Goal: Information Seeking & Learning: Compare options

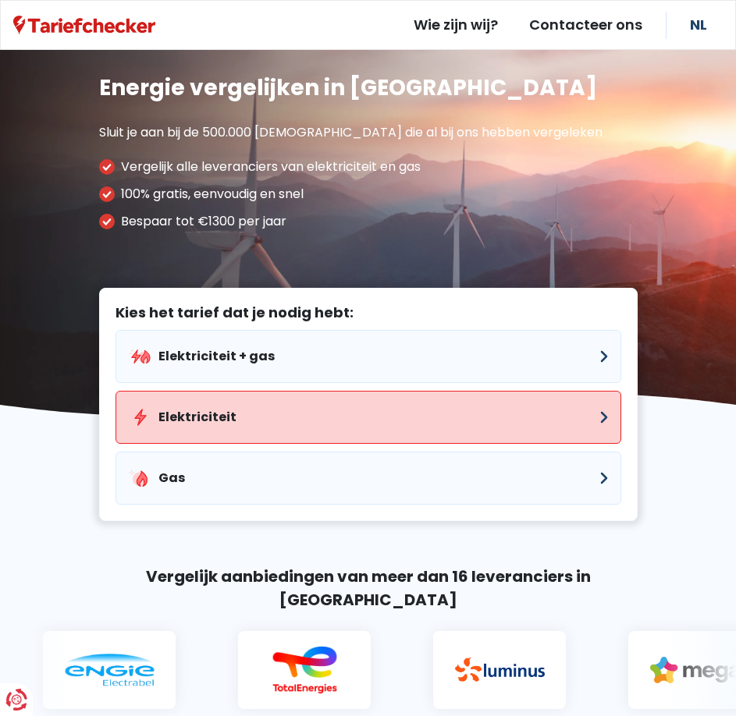
click at [169, 420] on button "Elektriciteit" at bounding box center [368, 417] width 506 height 53
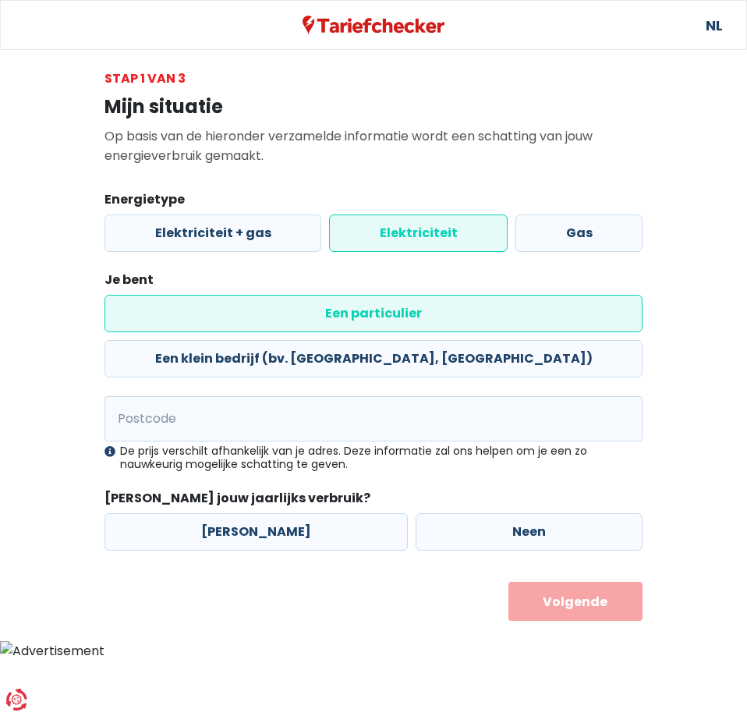
click at [157, 311] on label "Een particulier" at bounding box center [374, 313] width 538 height 37
click at [157, 311] on input "Een particulier" at bounding box center [374, 313] width 538 height 37
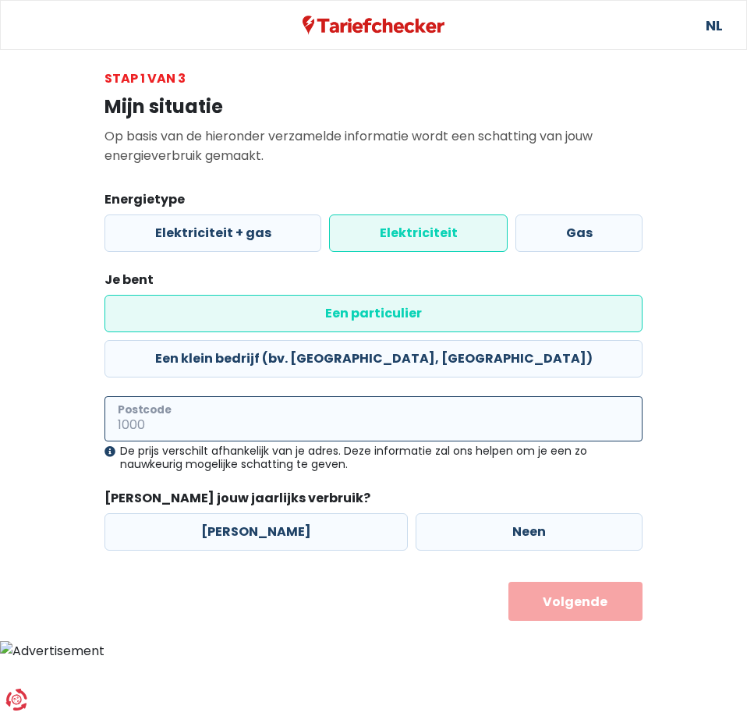
click at [183, 396] on input "Postcode" at bounding box center [374, 418] width 538 height 45
type input "3545"
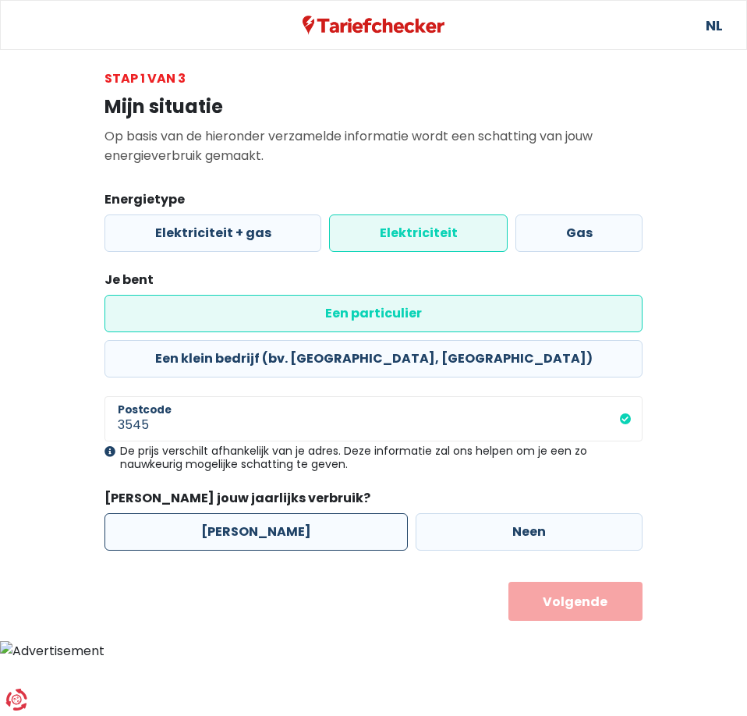
click at [254, 513] on label "[PERSON_NAME]" at bounding box center [256, 531] width 303 height 37
click at [254, 513] on input "[PERSON_NAME]" at bounding box center [256, 531] width 303 height 37
radio input "true"
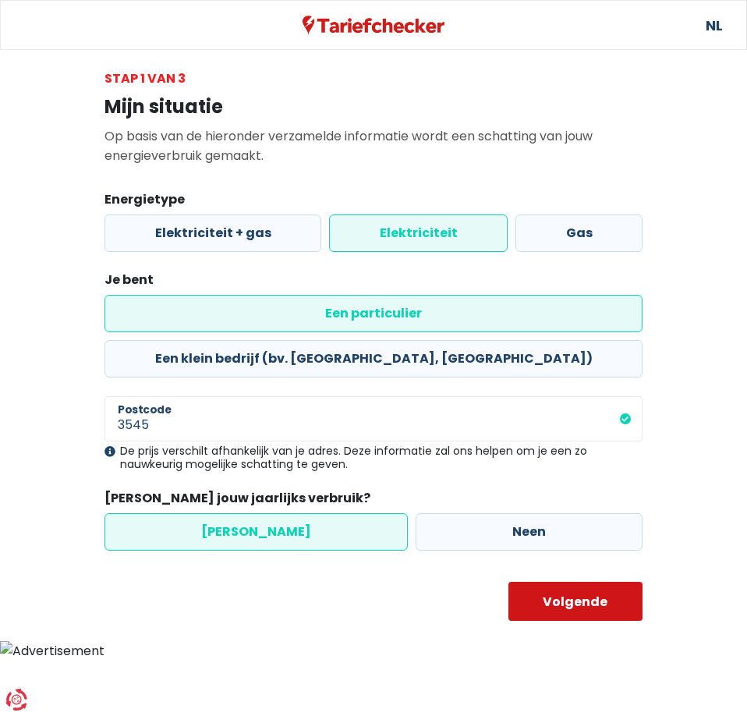
click at [574, 582] on button "Volgende" at bounding box center [576, 601] width 135 height 39
select select
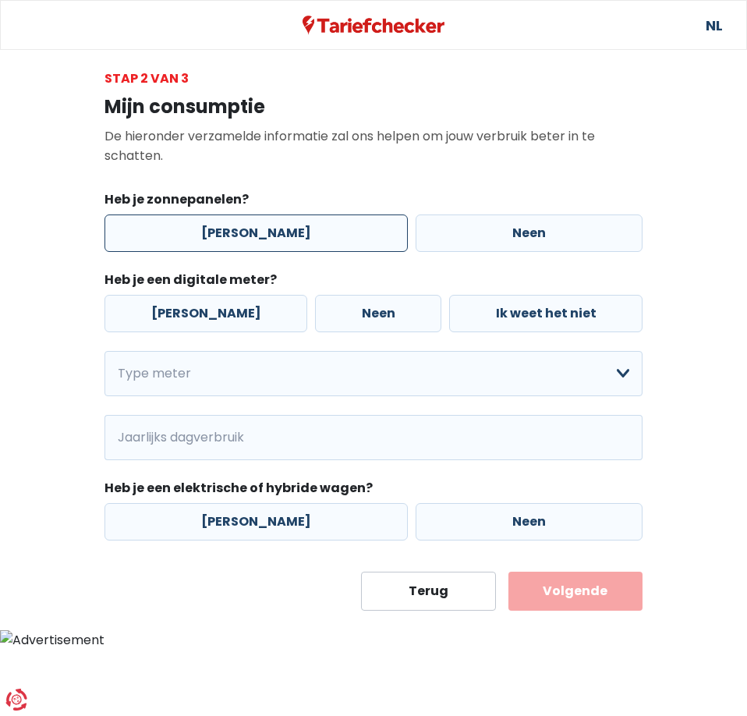
click at [264, 236] on label "[PERSON_NAME]" at bounding box center [256, 233] width 303 height 37
click at [264, 236] on input "[PERSON_NAME]" at bounding box center [256, 233] width 303 height 37
radio input "true"
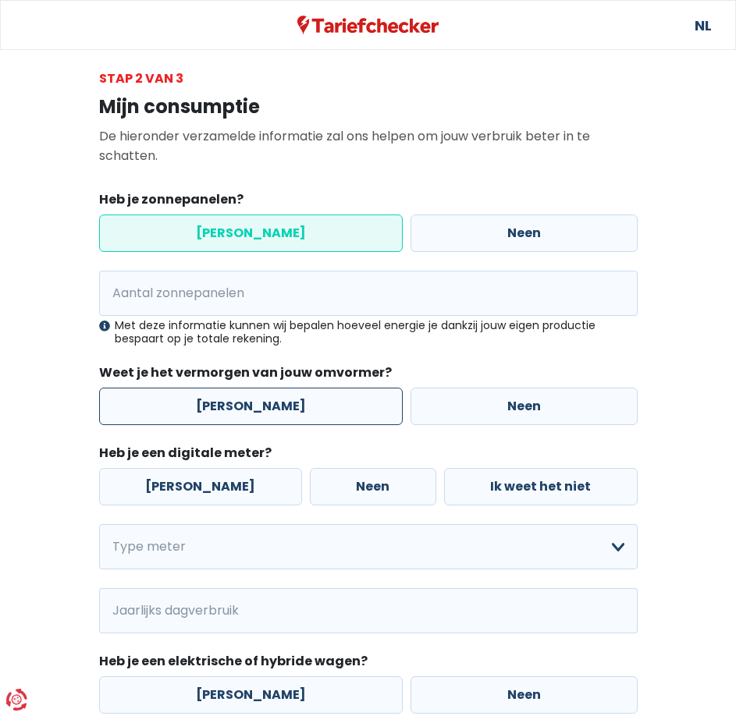
click at [272, 406] on label "[PERSON_NAME]" at bounding box center [250, 406] width 303 height 37
click at [272, 406] on input "[PERSON_NAME]" at bounding box center [250, 406] width 303 height 37
radio input "true"
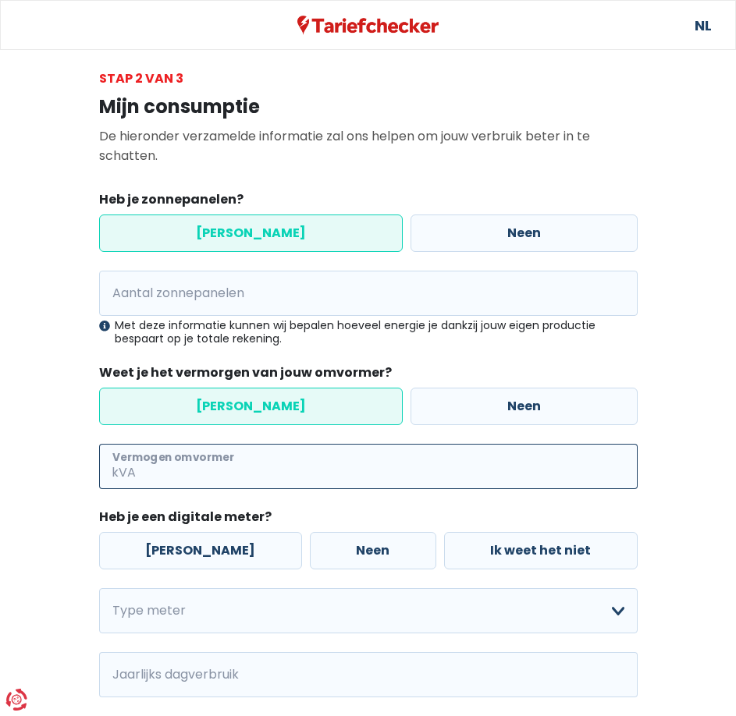
click at [216, 467] on input "Vermogen omvormer" at bounding box center [388, 466] width 498 height 45
type input "6"
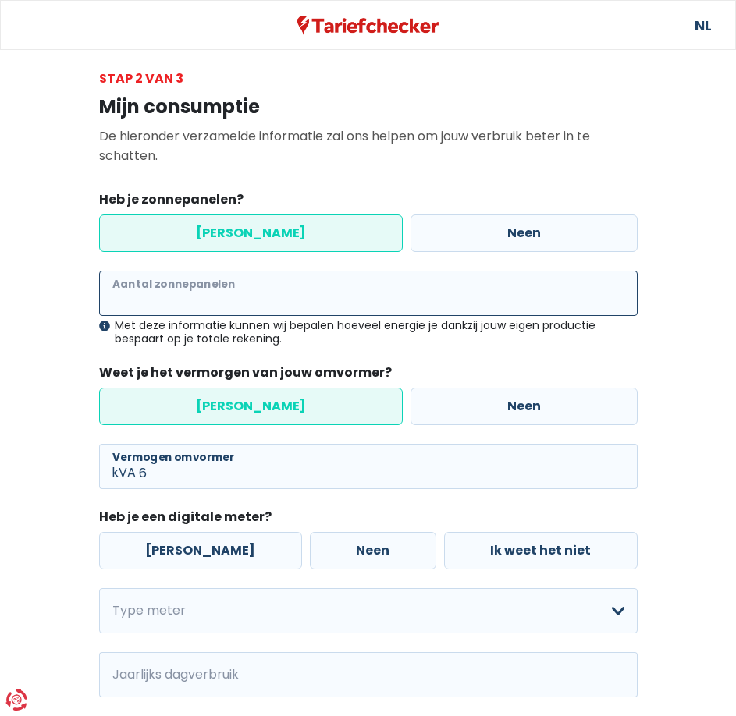
click at [272, 298] on input "Aantal zonnepanelen" at bounding box center [368, 293] width 538 height 45
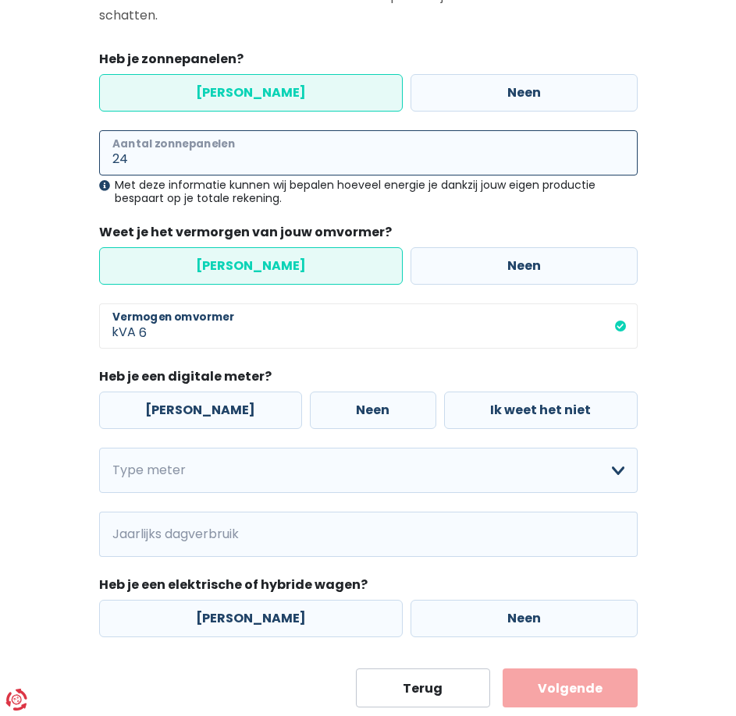
scroll to position [156, 0]
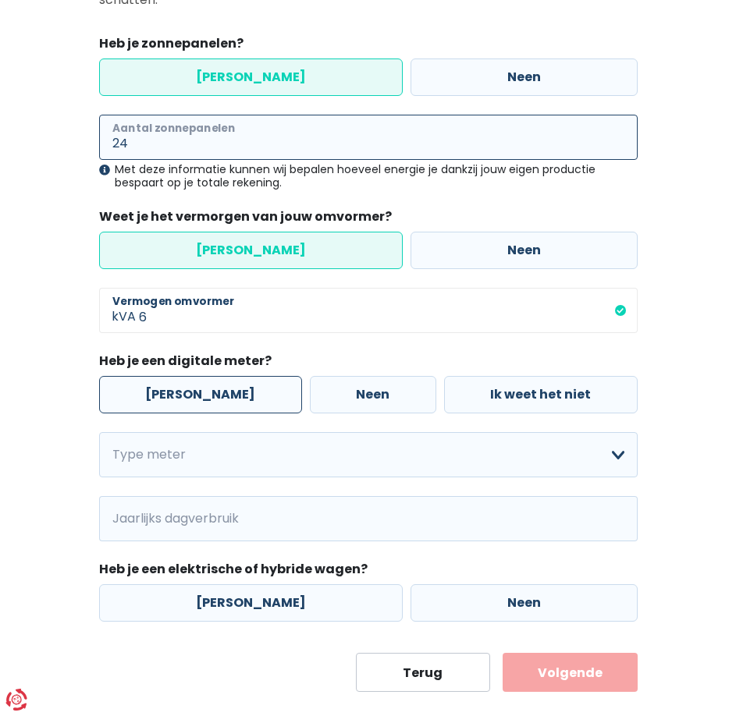
type input "24"
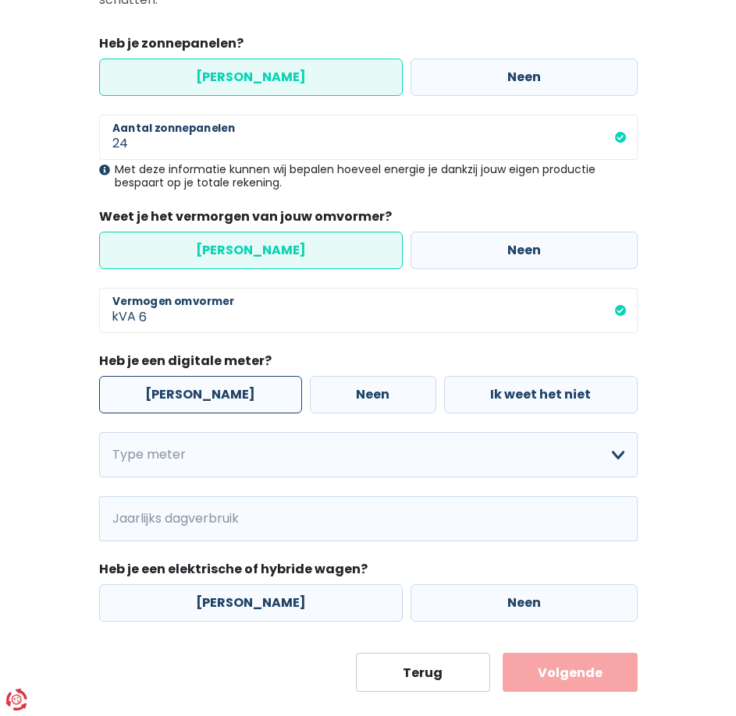
click at [158, 394] on label "[PERSON_NAME]" at bounding box center [200, 394] width 203 height 37
click at [158, 394] on input "[PERSON_NAME]" at bounding box center [200, 394] width 203 height 37
radio input "true"
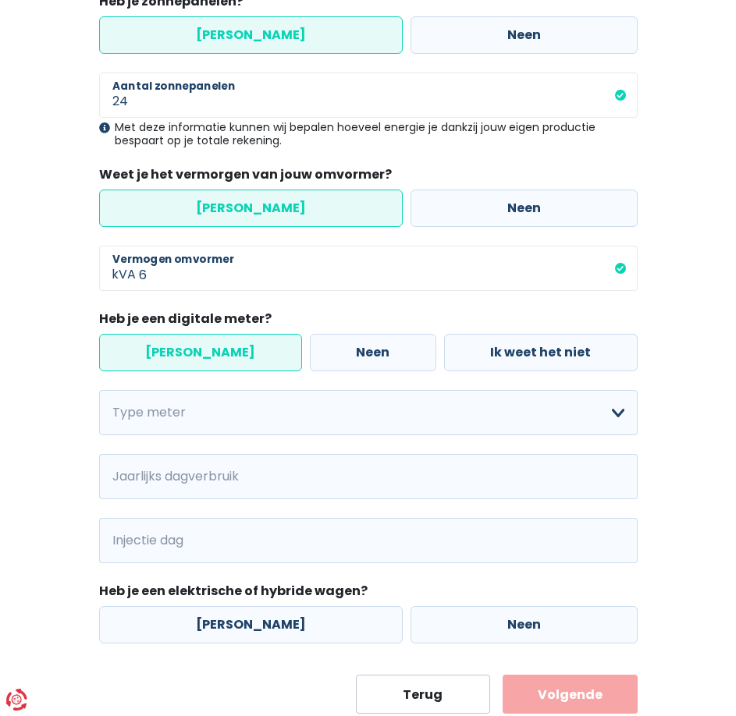
scroll to position [234, 0]
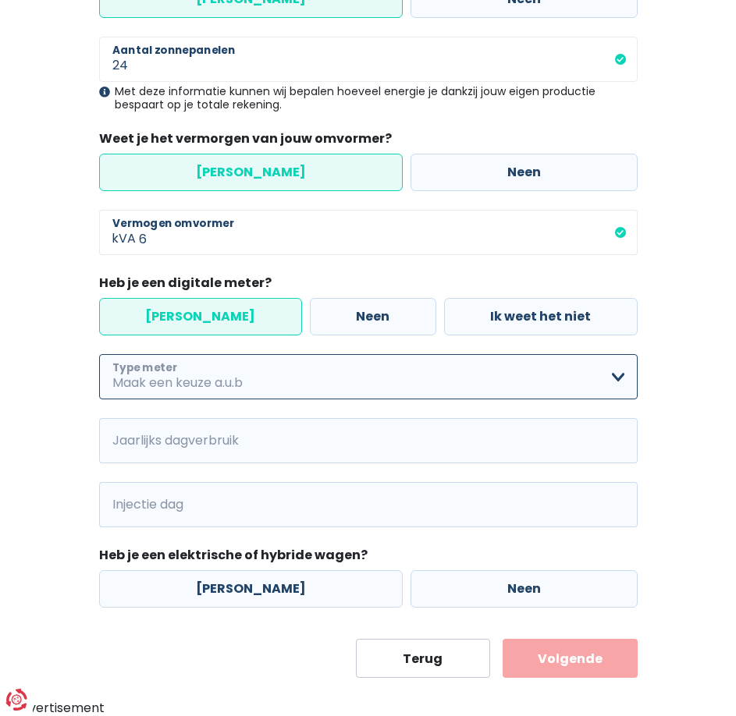
click at [200, 385] on select "Enkelvoudig Tweevoudig Enkelvoudig + uitsluitend nachttarief Tweevoudig + uitsl…" at bounding box center [368, 376] width 538 height 45
select select "day_single_rate"
click at [99, 354] on select "Enkelvoudig Tweevoudig Enkelvoudig + uitsluitend nachttarief Tweevoudig + uitsl…" at bounding box center [368, 376] width 538 height 45
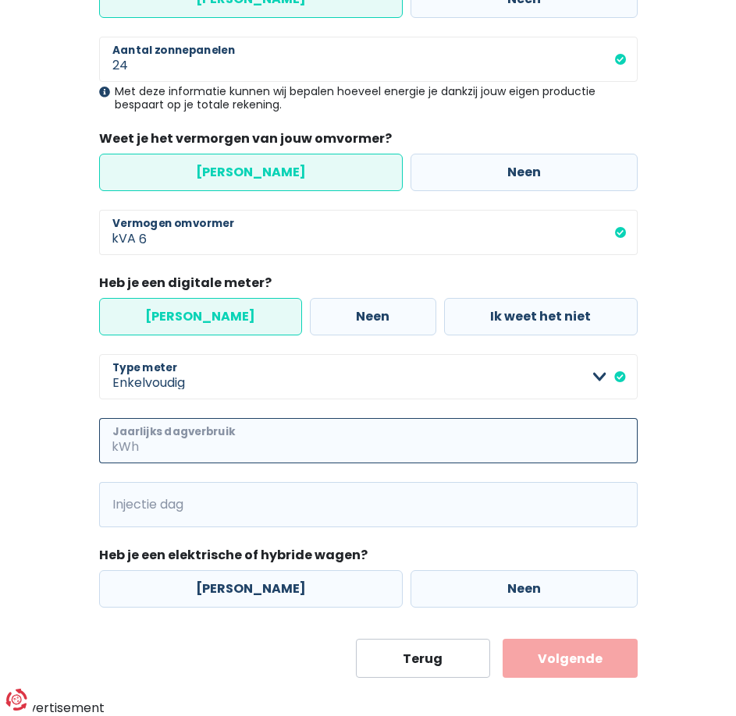
click at [257, 447] on input "Jaarlijks dagverbruik" at bounding box center [389, 440] width 495 height 45
type input "6150"
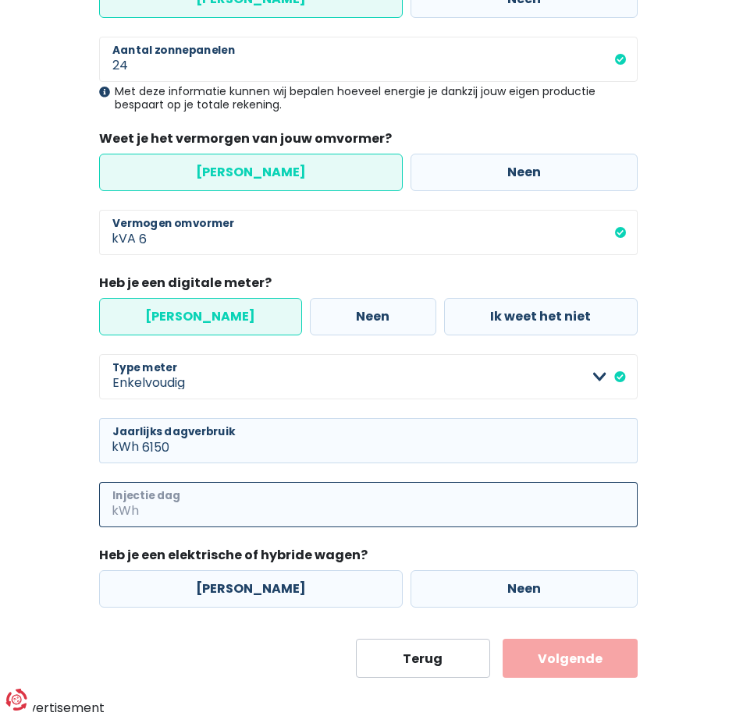
click at [211, 506] on input "Injectie dag" at bounding box center [389, 504] width 495 height 45
type input "6500"
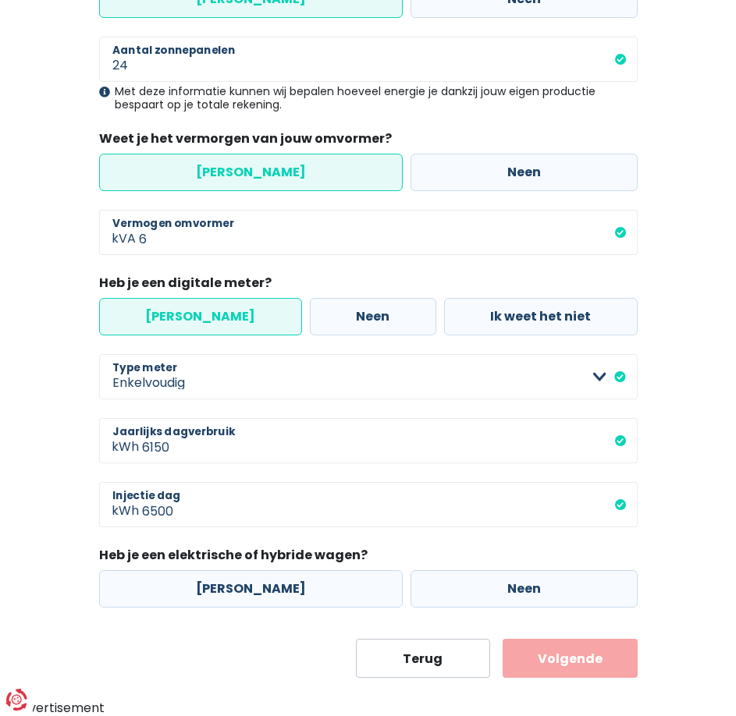
click at [44, 512] on main "Stap 2 van 3 Mijn consumptie De hieronder verzamelde informatie zal ons helpen …" at bounding box center [368, 256] width 736 height 843
click at [530, 591] on label "Neen" at bounding box center [523, 588] width 227 height 37
click at [530, 591] on input "Neen" at bounding box center [523, 588] width 227 height 37
radio input "true"
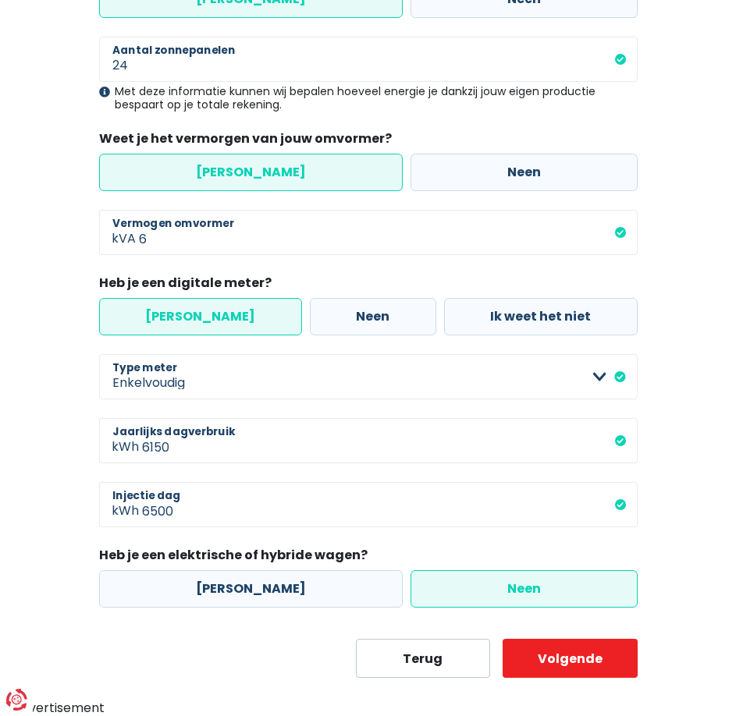
click at [530, 591] on label "Neen" at bounding box center [523, 588] width 227 height 37
click at [530, 591] on input "Neen" at bounding box center [523, 588] width 227 height 37
click at [421, 578] on label "Neen" at bounding box center [523, 588] width 227 height 37
click at [421, 578] on input "Neen" at bounding box center [523, 588] width 227 height 37
click at [465, 590] on label "Neen" at bounding box center [523, 588] width 227 height 37
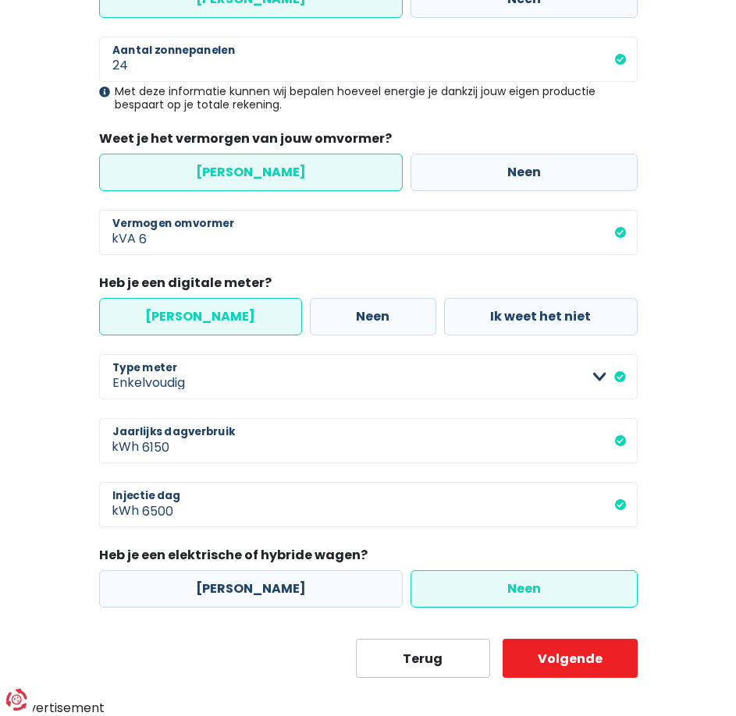
click at [465, 590] on input "Neen" at bounding box center [523, 588] width 227 height 37
click at [564, 660] on button "Volgende" at bounding box center [569, 658] width 135 height 39
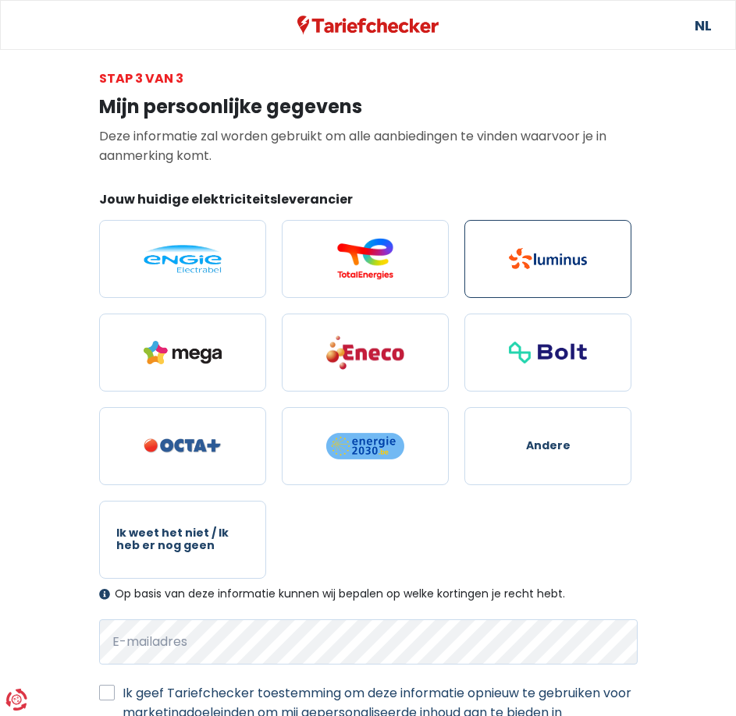
click at [567, 250] on img at bounding box center [548, 258] width 78 height 21
click at [567, 250] on input "radio" at bounding box center [547, 259] width 167 height 78
radio input "true"
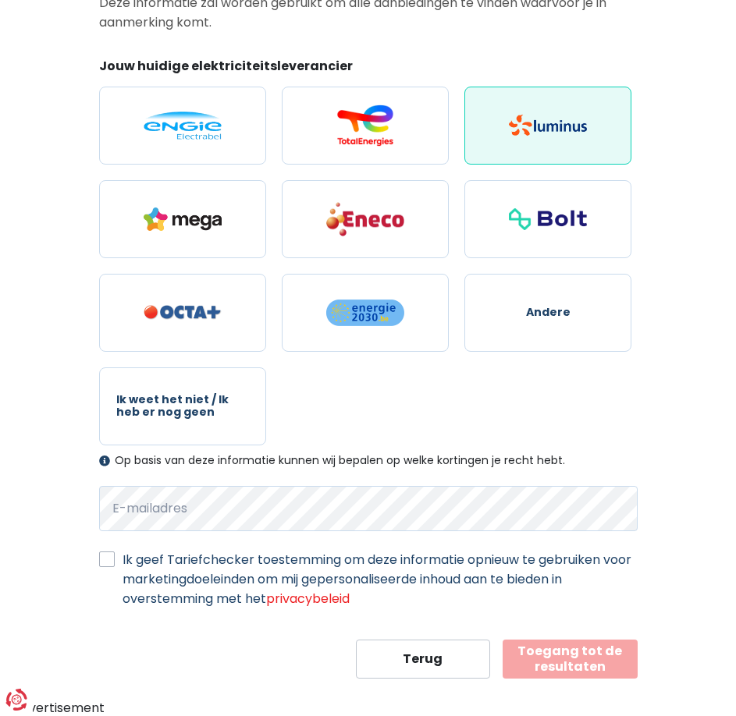
scroll to position [134, 0]
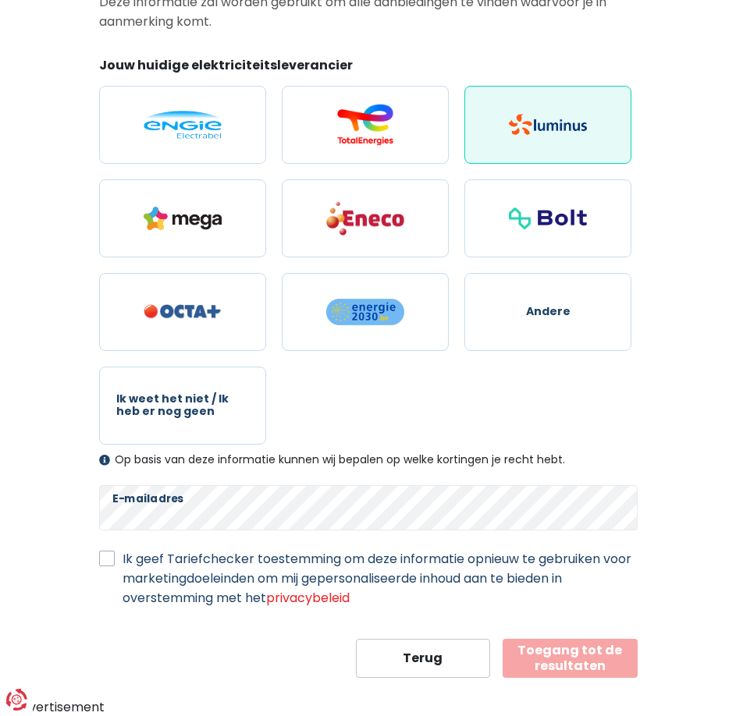
click at [122, 559] on label "Ik geef Tariefchecker toestemming om deze informatie opnieuw te gebruiken voor …" at bounding box center [379, 578] width 515 height 59
click at [101, 559] on input "Ik geef Tariefchecker toestemming om deze informatie opnieuw te gebruiken voor …" at bounding box center [107, 557] width 16 height 16
checkbox input "true"
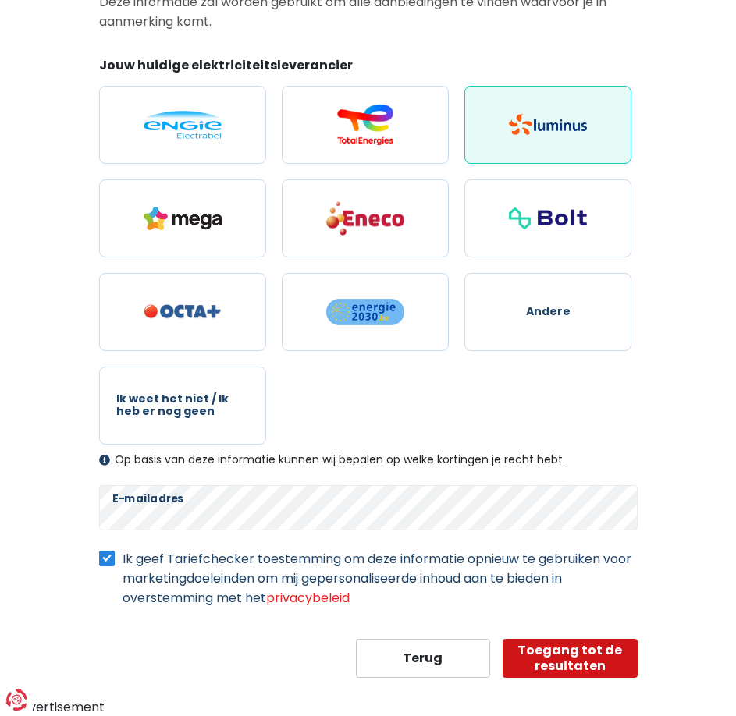
click at [556, 657] on button "Toegang tot de resultaten" at bounding box center [569, 658] width 135 height 39
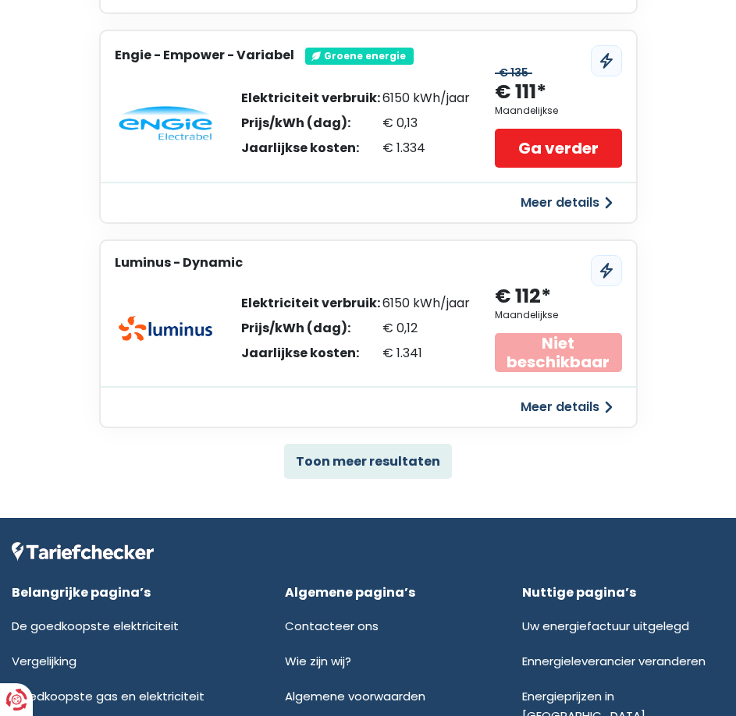
scroll to position [858, 0]
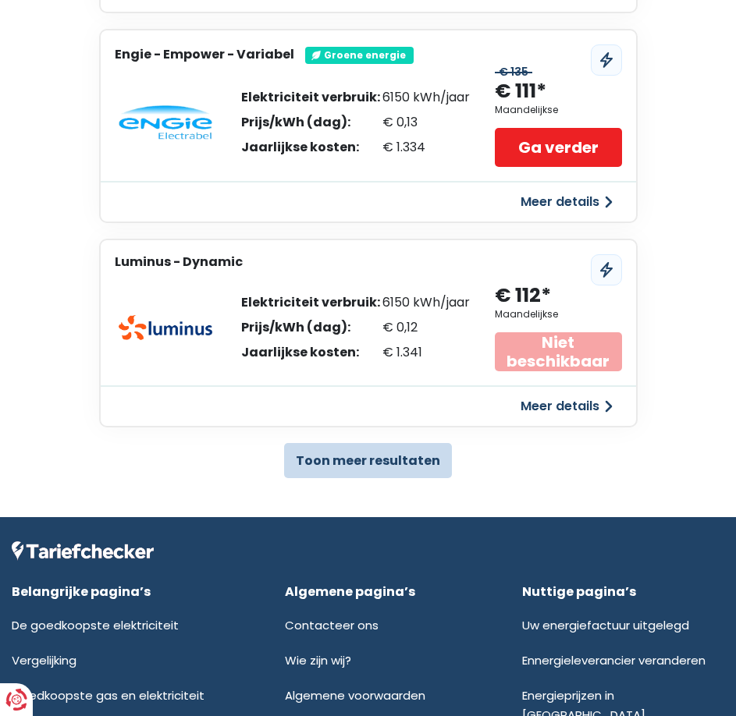
click at [340, 456] on button "Toon meer resultaten" at bounding box center [368, 460] width 168 height 35
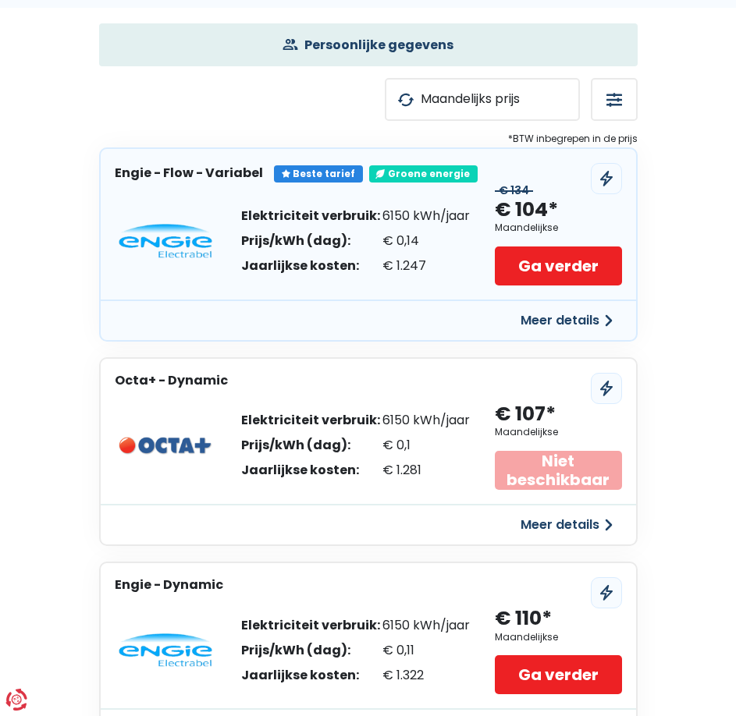
scroll to position [0, 0]
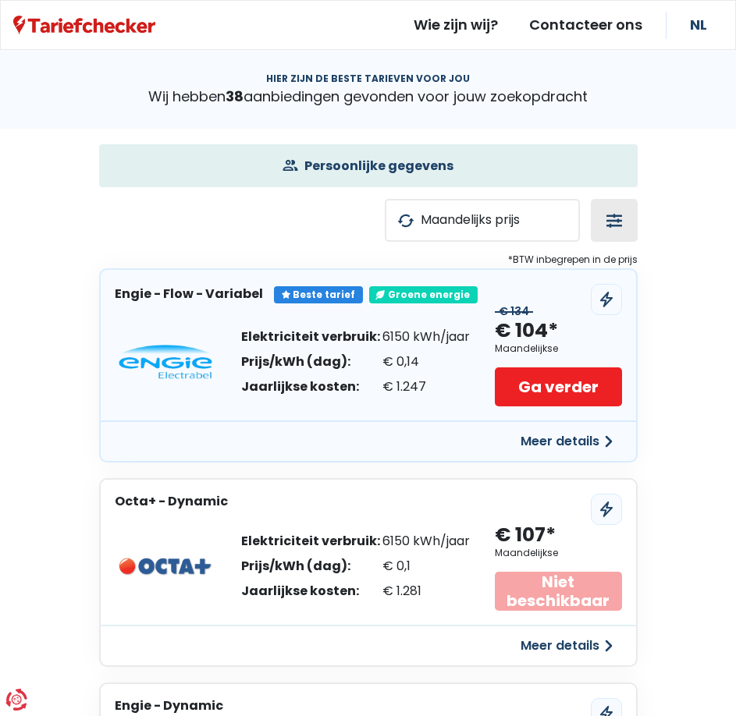
click at [616, 219] on button "button" at bounding box center [614, 220] width 47 height 43
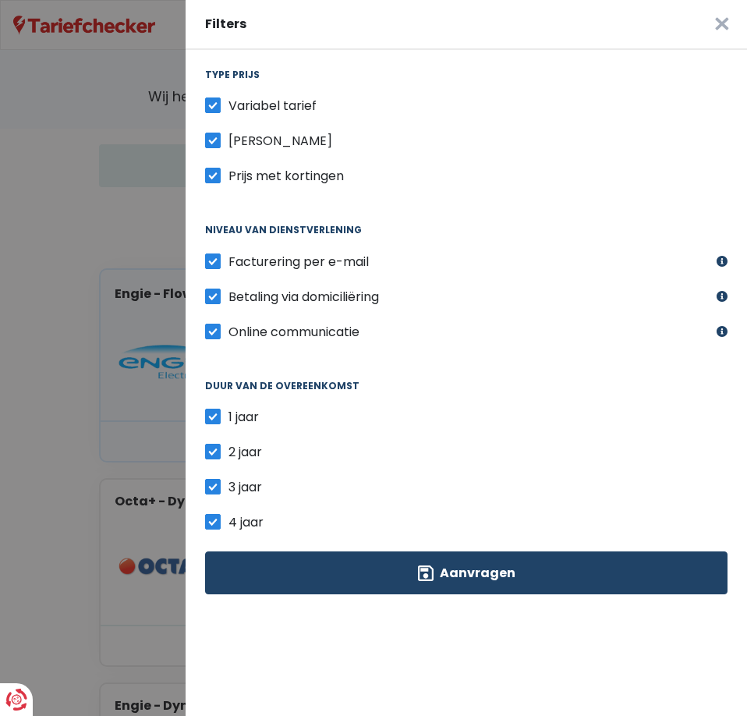
click at [229, 105] on label "Variabel tarief" at bounding box center [273, 106] width 88 height 20
click at [214, 105] on input "Variabel tarief" at bounding box center [213, 104] width 16 height 16
checkbox input "false"
drag, startPoint x: 212, startPoint y: 449, endPoint x: 216, endPoint y: 467, distance: 18.4
click at [229, 449] on label "2 jaar" at bounding box center [246, 452] width 34 height 20
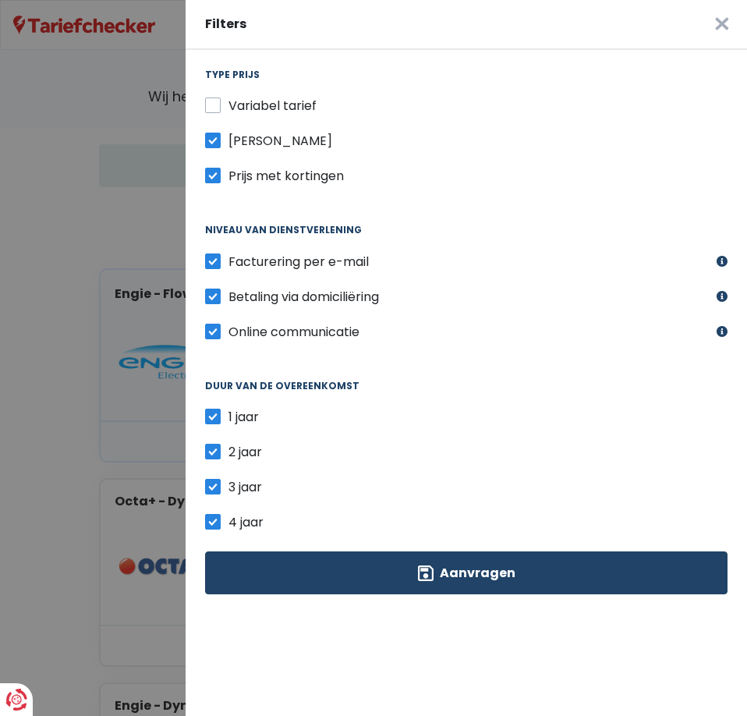
click at [212, 449] on input "2 jaar" at bounding box center [213, 450] width 16 height 16
checkbox input "false"
click at [229, 489] on label "3 jaar" at bounding box center [246, 487] width 34 height 20
click at [213, 489] on input "3 jaar" at bounding box center [213, 485] width 16 height 16
checkbox input "false"
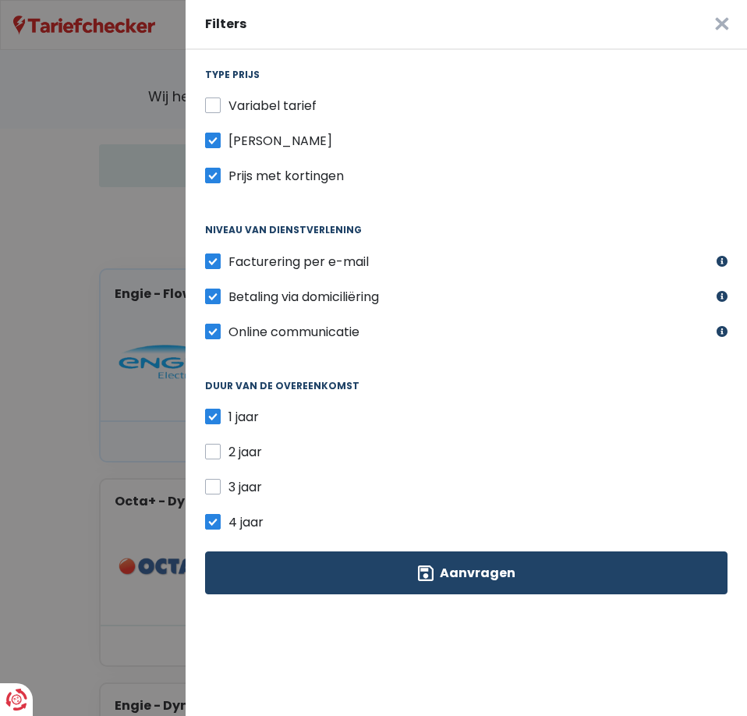
click at [229, 522] on label "4 jaar" at bounding box center [246, 523] width 35 height 20
click at [211, 522] on input "4 jaar" at bounding box center [213, 521] width 16 height 16
checkbox input "false"
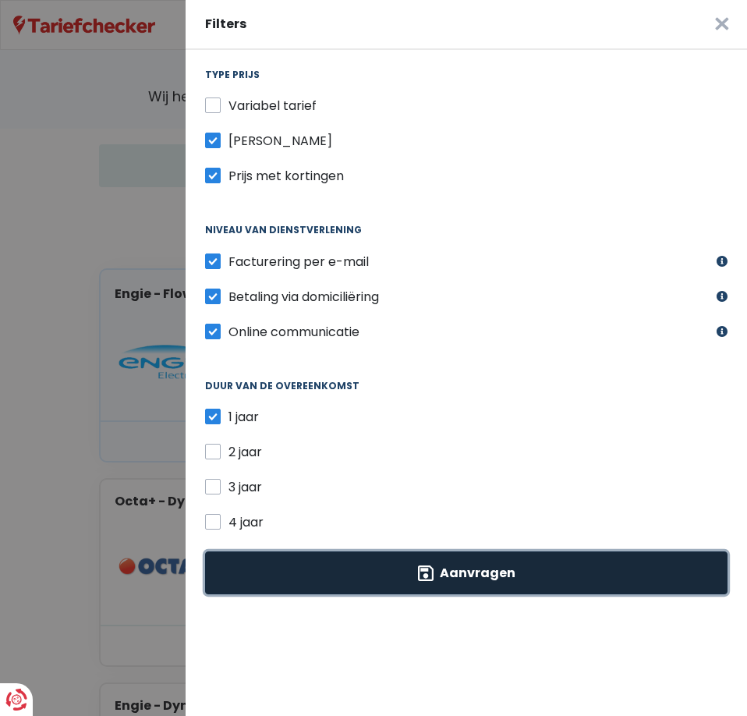
click at [452, 571] on button "Aanvragen" at bounding box center [466, 573] width 523 height 43
